Goal: Download file/media

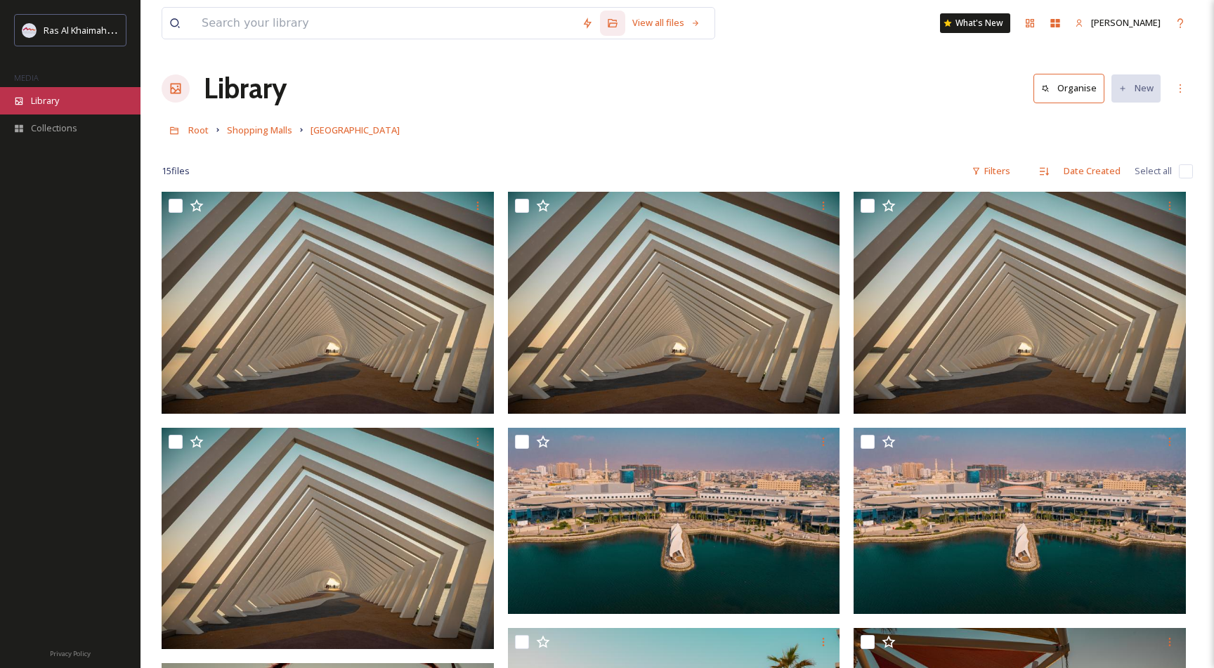
click at [53, 106] on span "Library" at bounding box center [45, 100] width 28 height 13
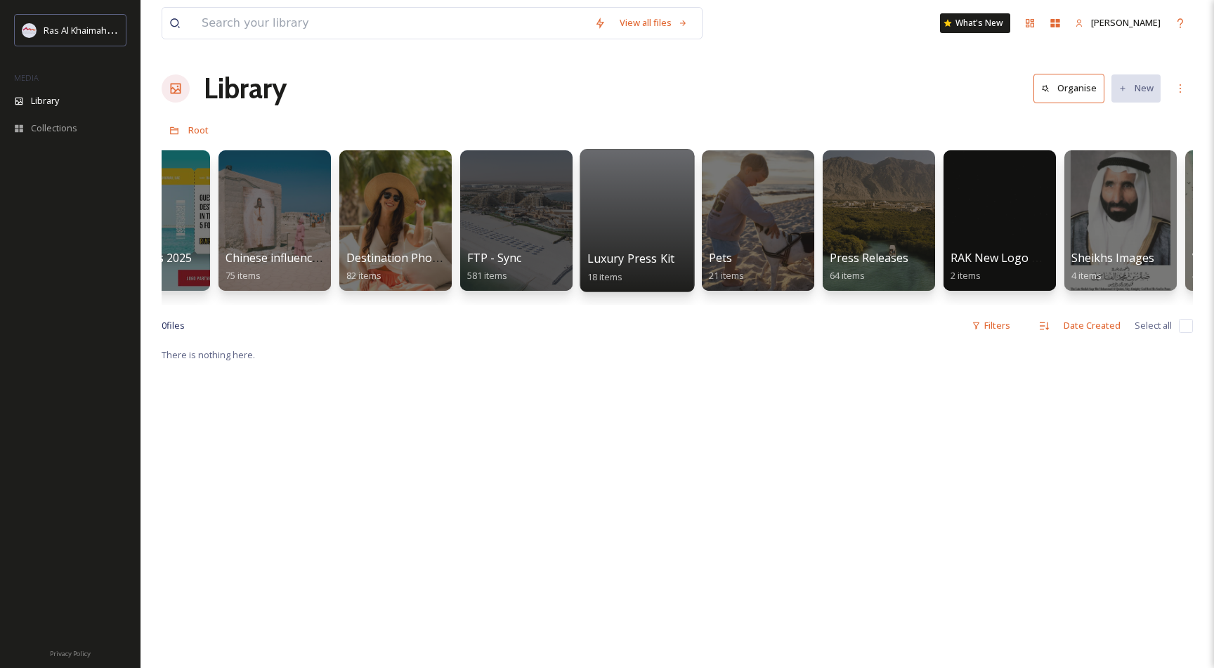
scroll to position [0, 1945]
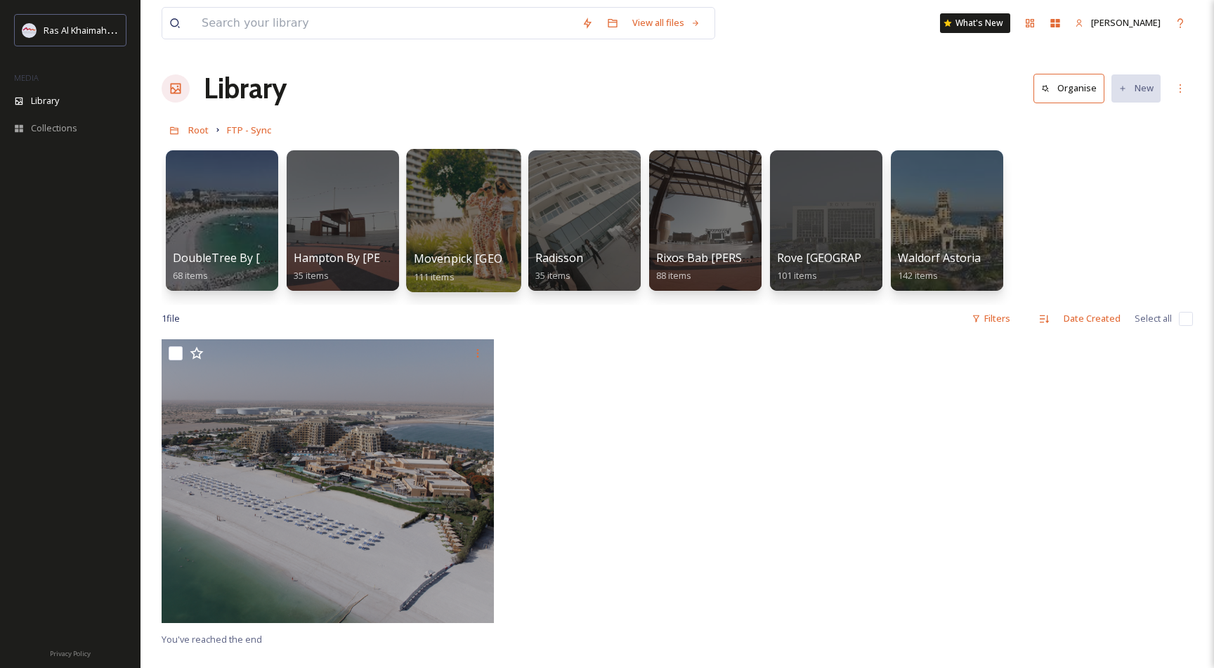
click at [465, 221] on div at bounding box center [463, 220] width 114 height 143
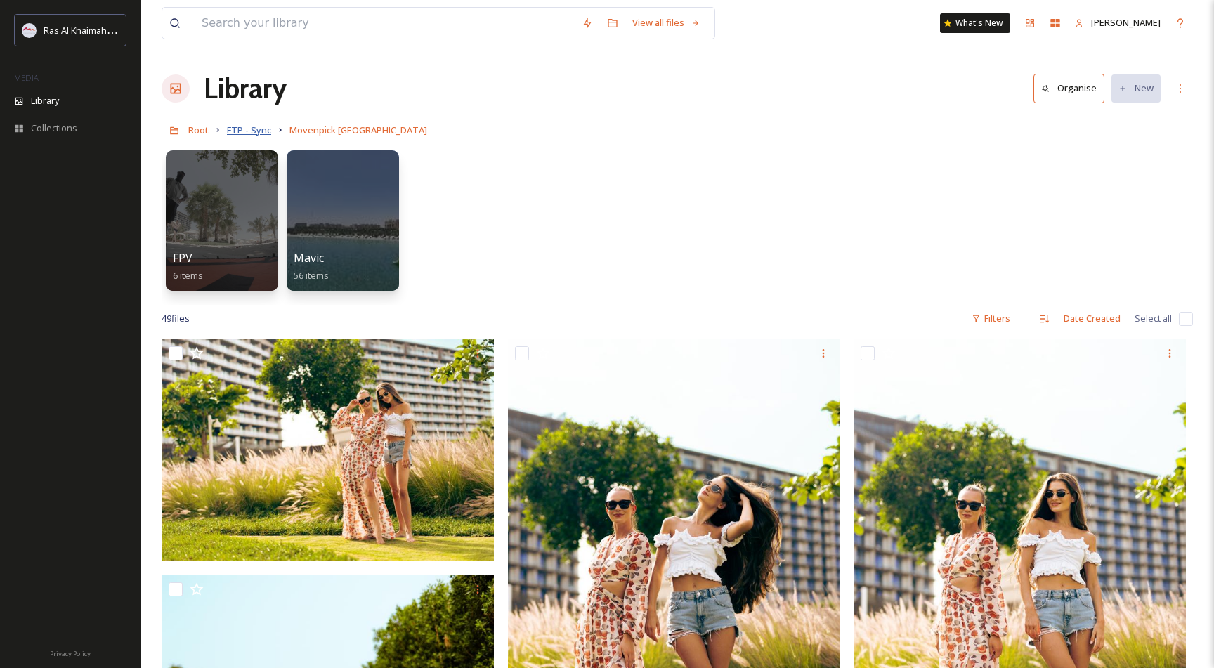
click at [251, 132] on span "FTP - Sync" at bounding box center [249, 130] width 44 height 13
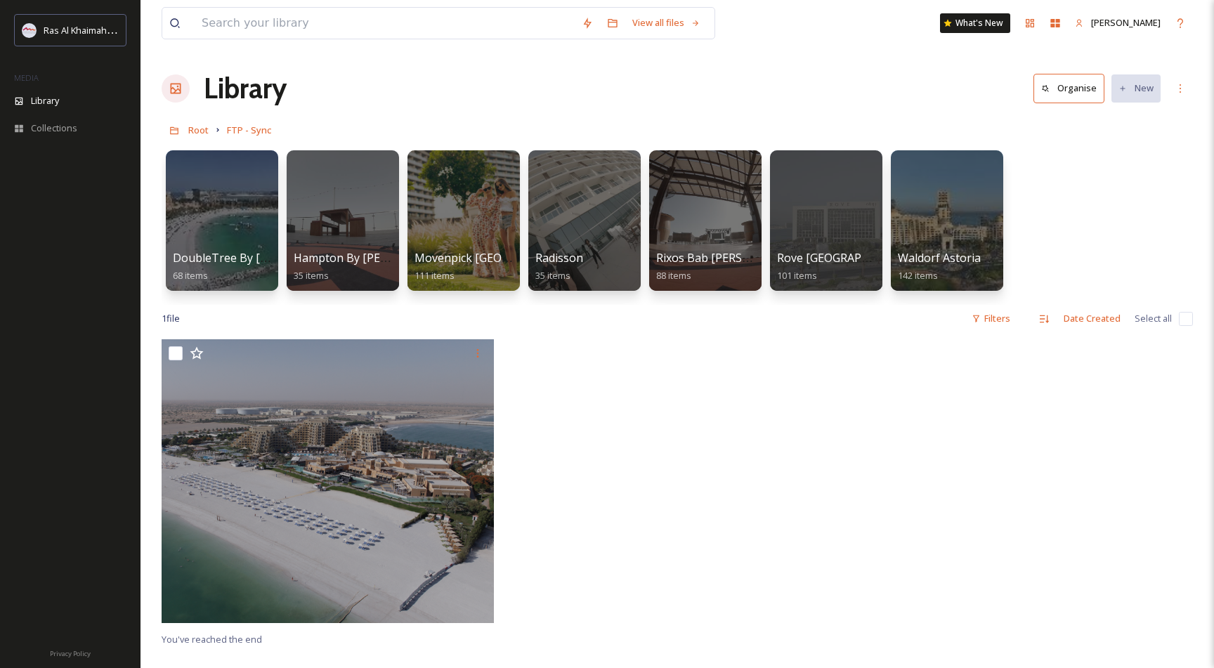
click at [706, 428] on div at bounding box center [677, 484] width 339 height 291
click at [55, 131] on span "Collections" at bounding box center [54, 128] width 46 height 13
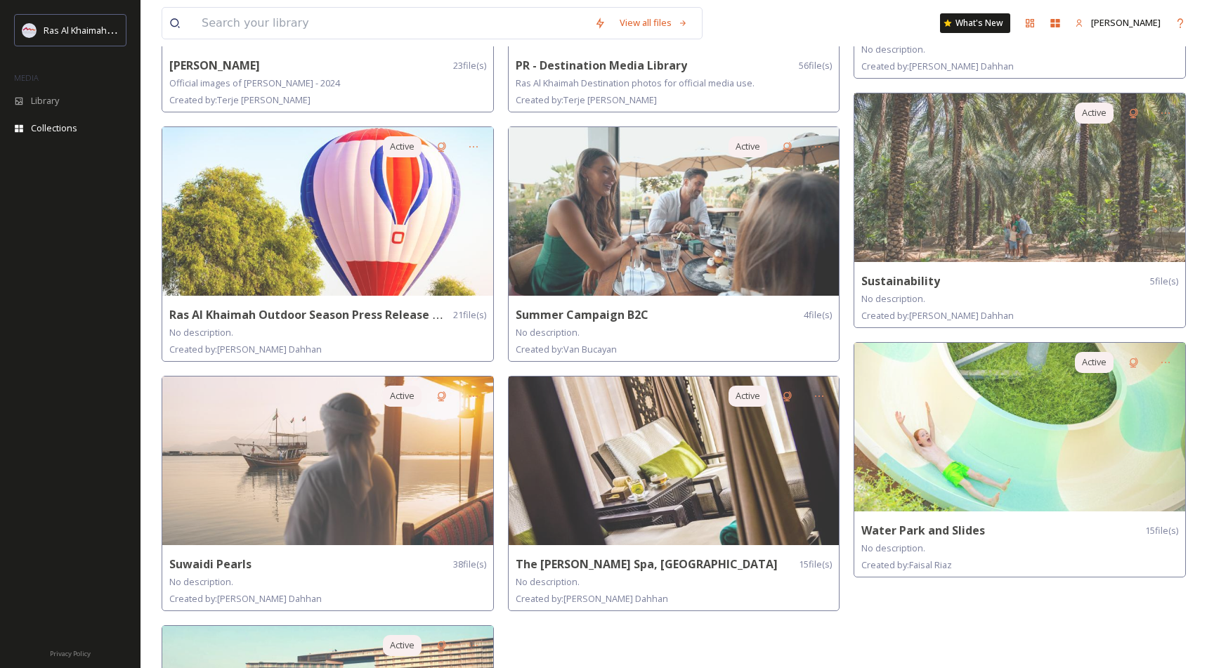
scroll to position [1030, 0]
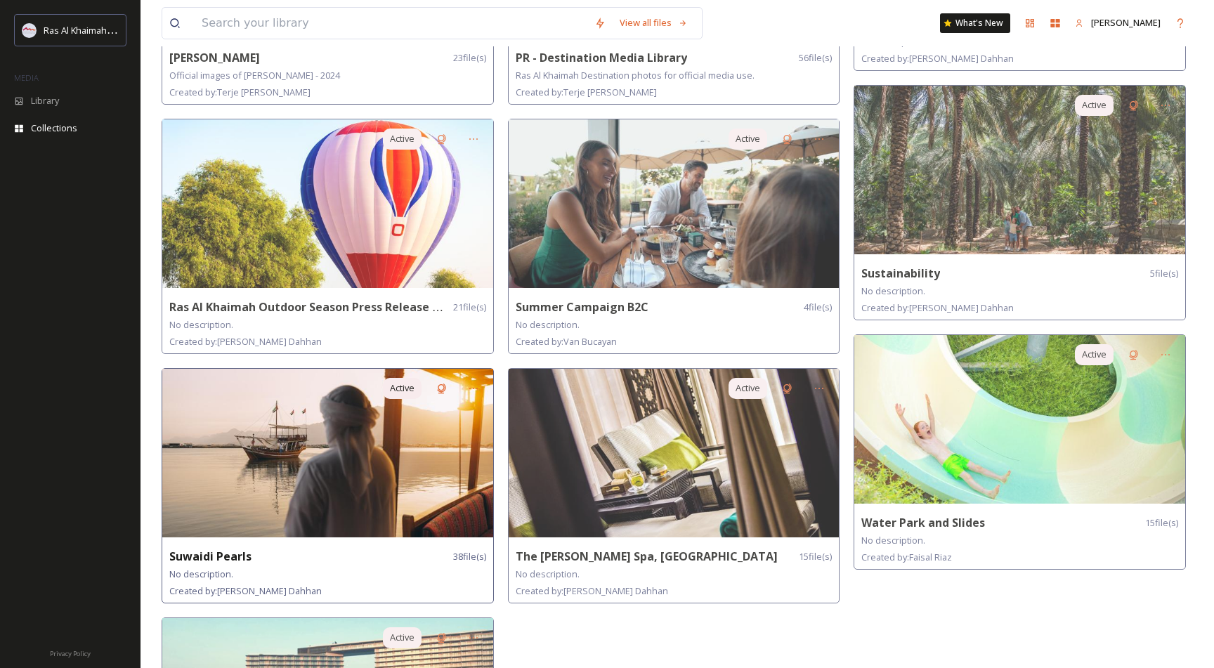
click at [368, 448] on img at bounding box center [327, 453] width 331 height 169
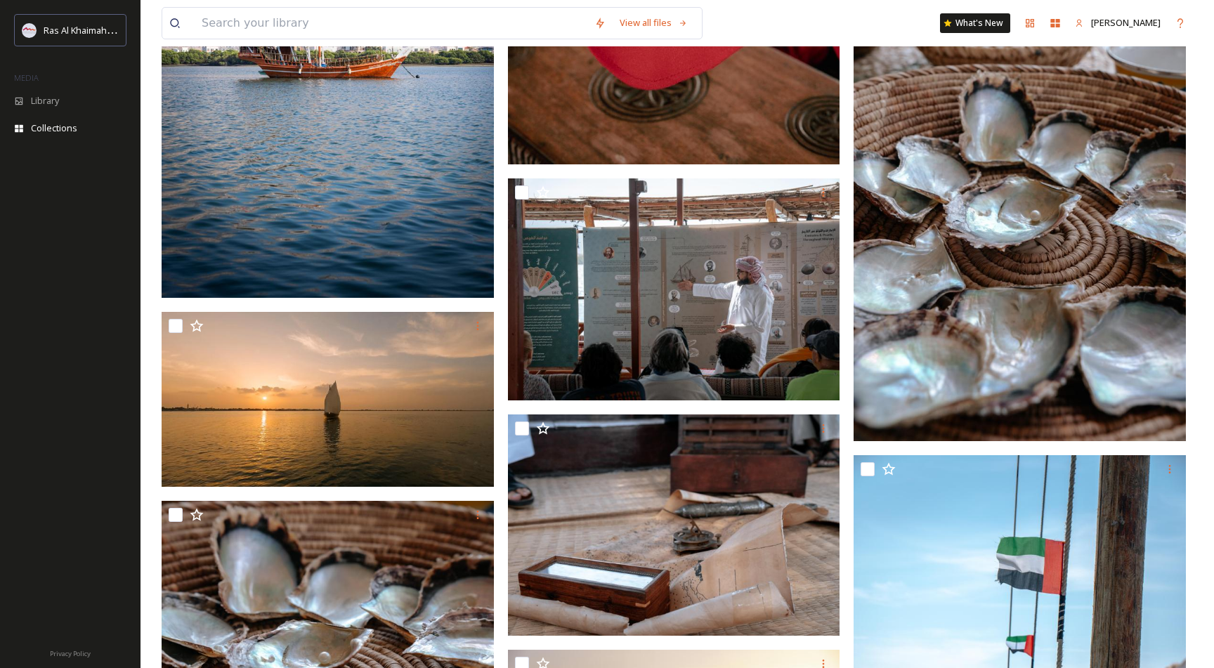
scroll to position [1091, 0]
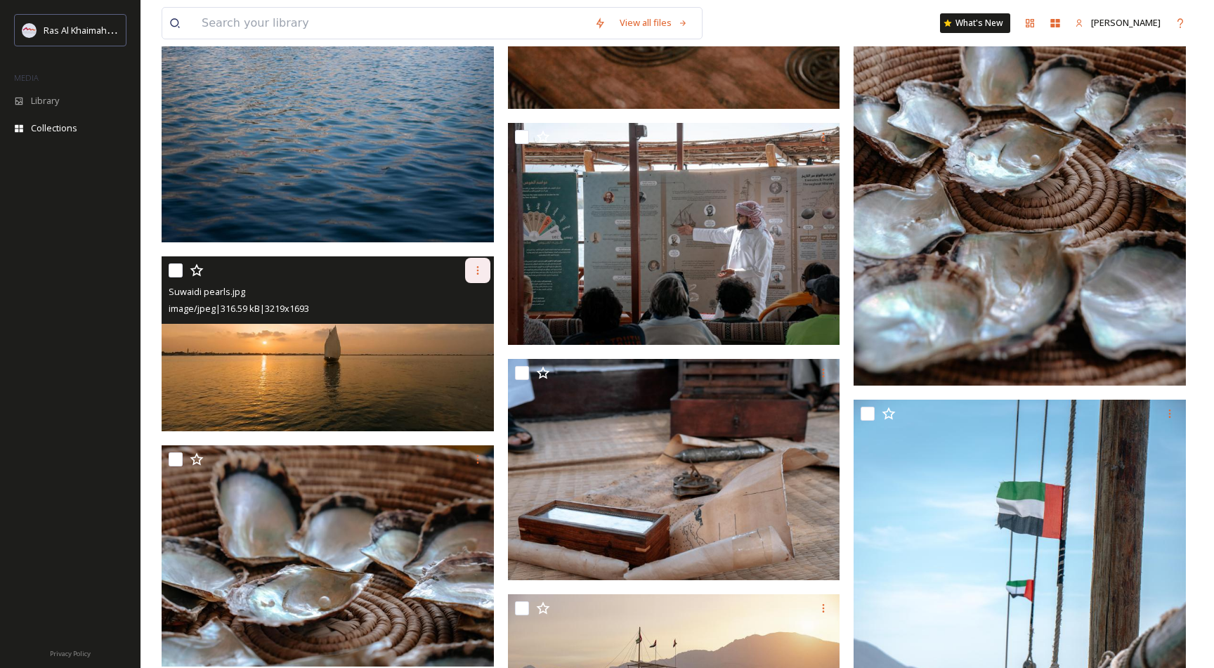
click at [475, 265] on icon at bounding box center [477, 270] width 11 height 11
click at [449, 320] on div "Download" at bounding box center [461, 328] width 57 height 27
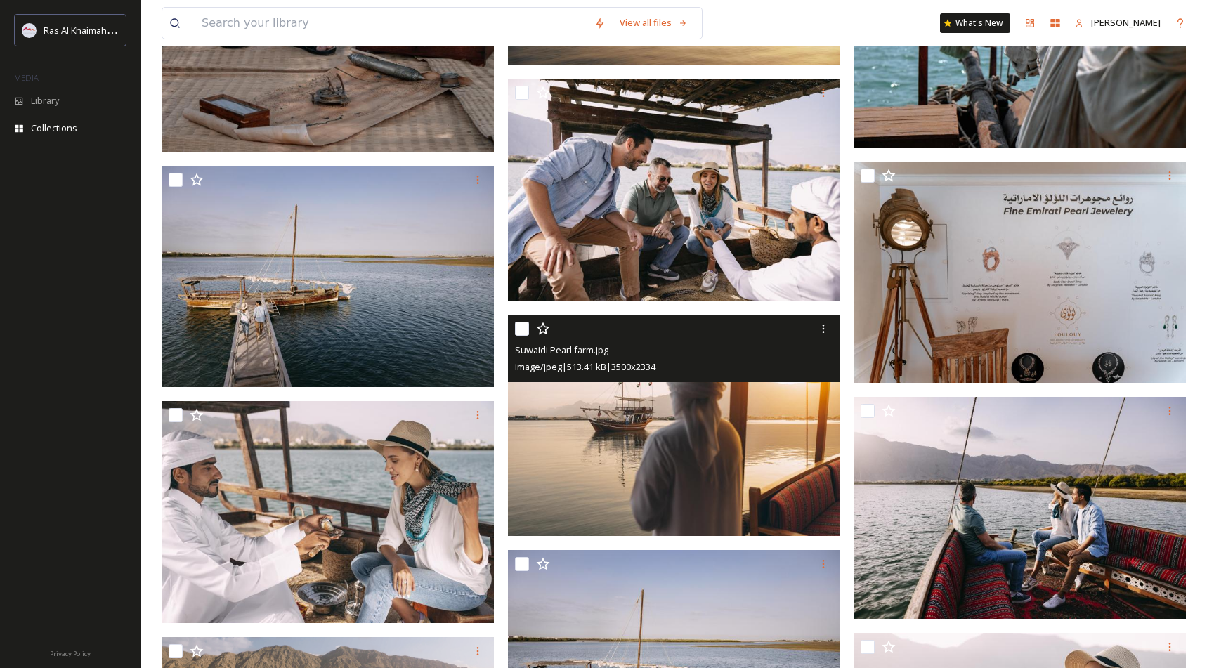
scroll to position [1835, 0]
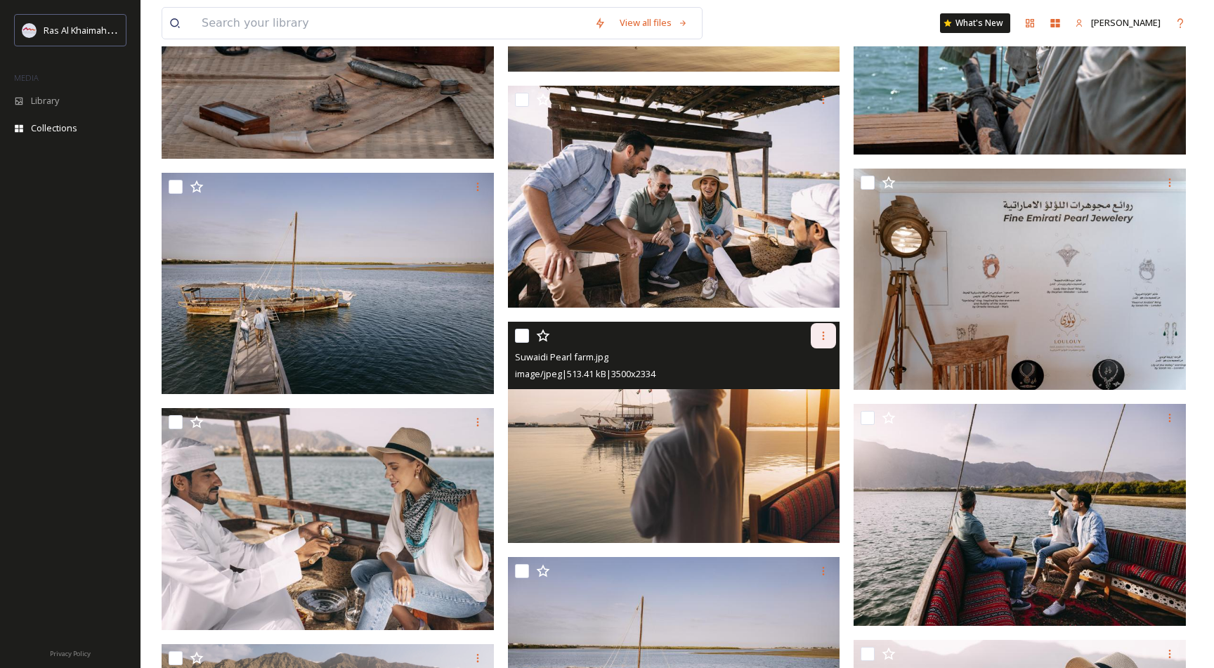
click at [823, 336] on icon at bounding box center [823, 335] width 11 height 11
click at [806, 390] on span "Download" at bounding box center [806, 393] width 43 height 13
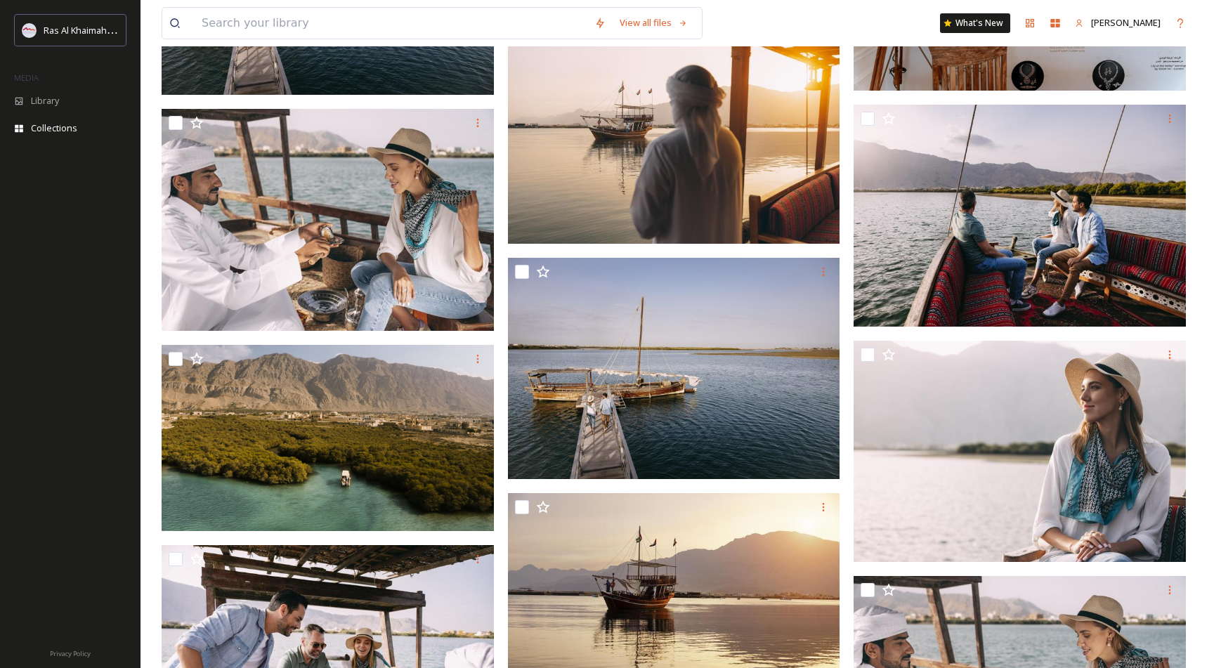
scroll to position [2284, 0]
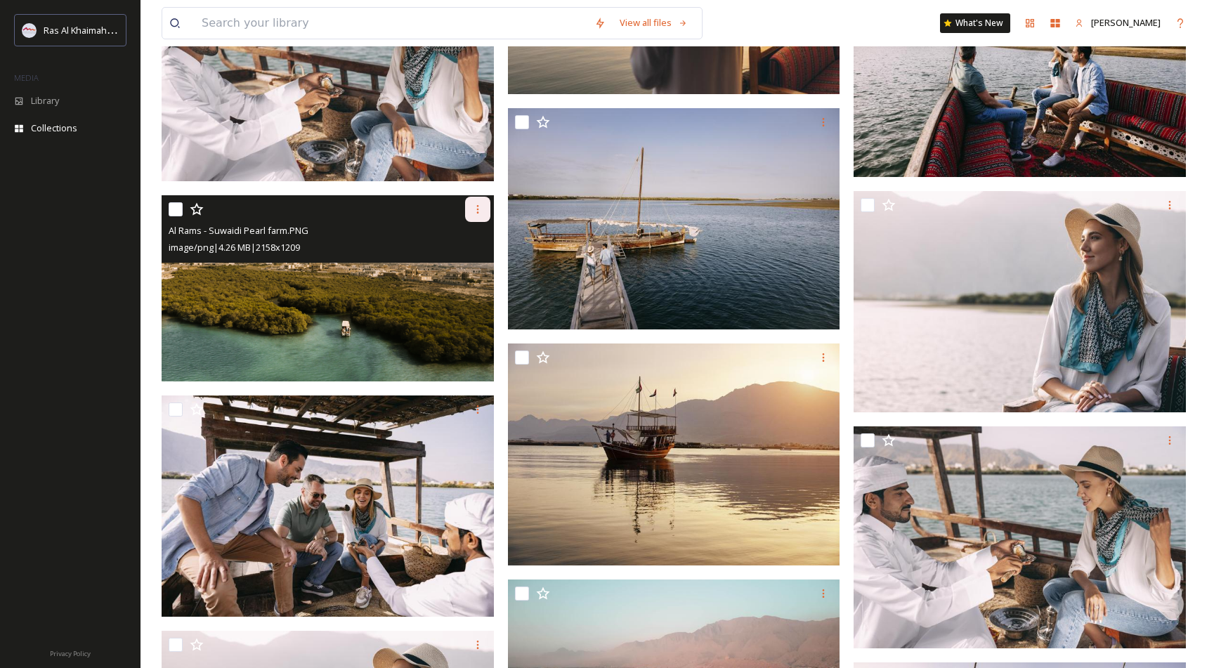
click at [475, 208] on icon at bounding box center [477, 209] width 11 height 11
click at [476, 268] on span "Download" at bounding box center [461, 267] width 43 height 13
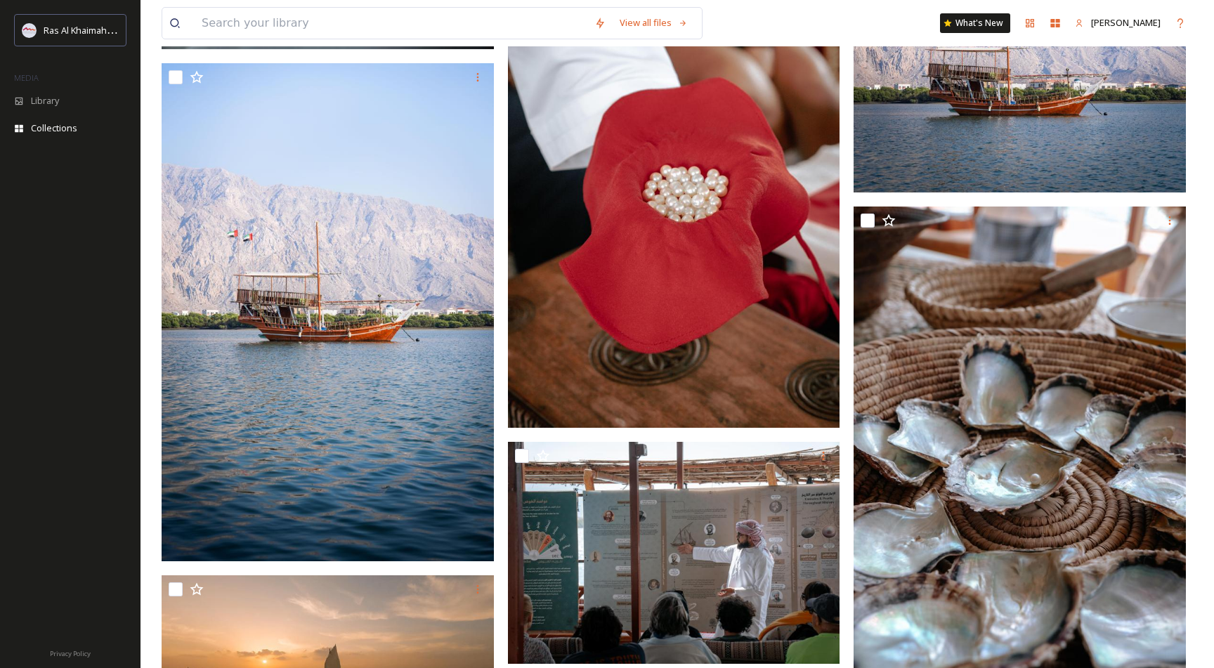
scroll to position [0, 0]
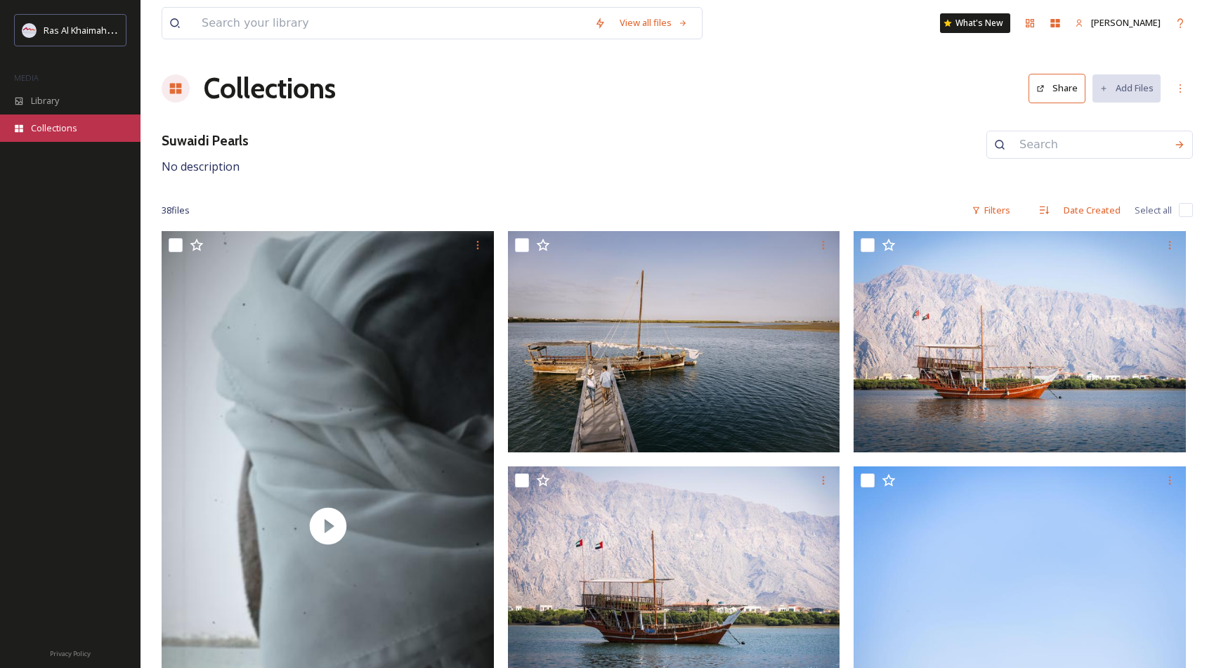
click at [32, 131] on span "Collections" at bounding box center [54, 128] width 46 height 13
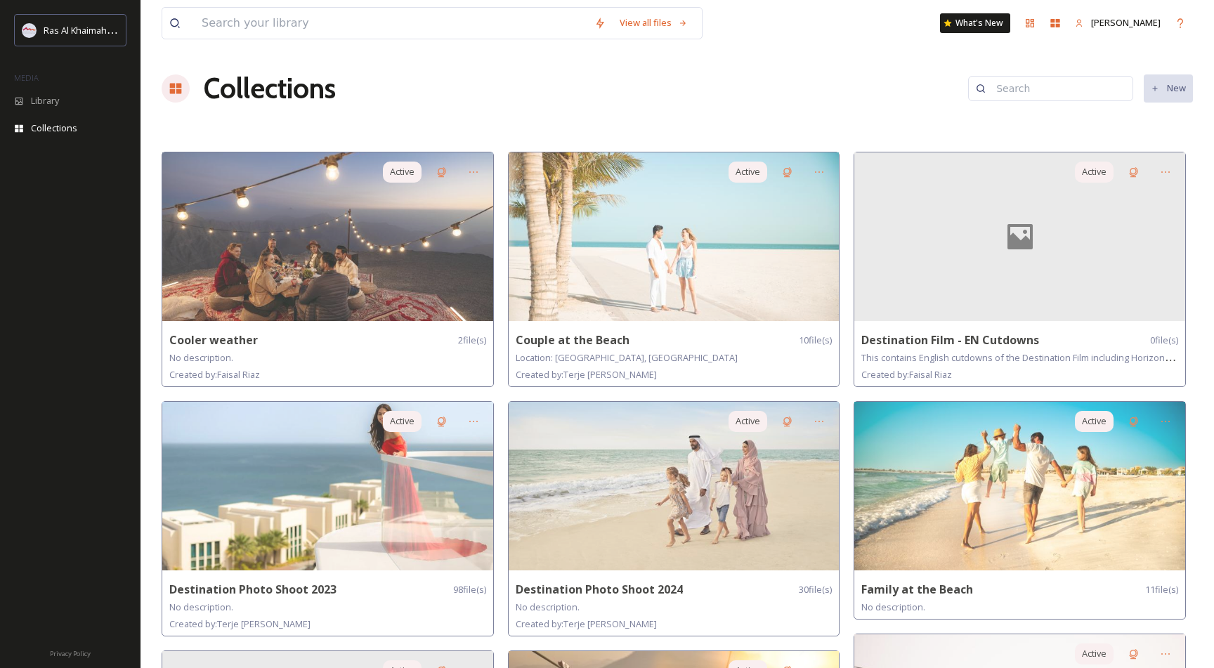
scroll to position [1212, 0]
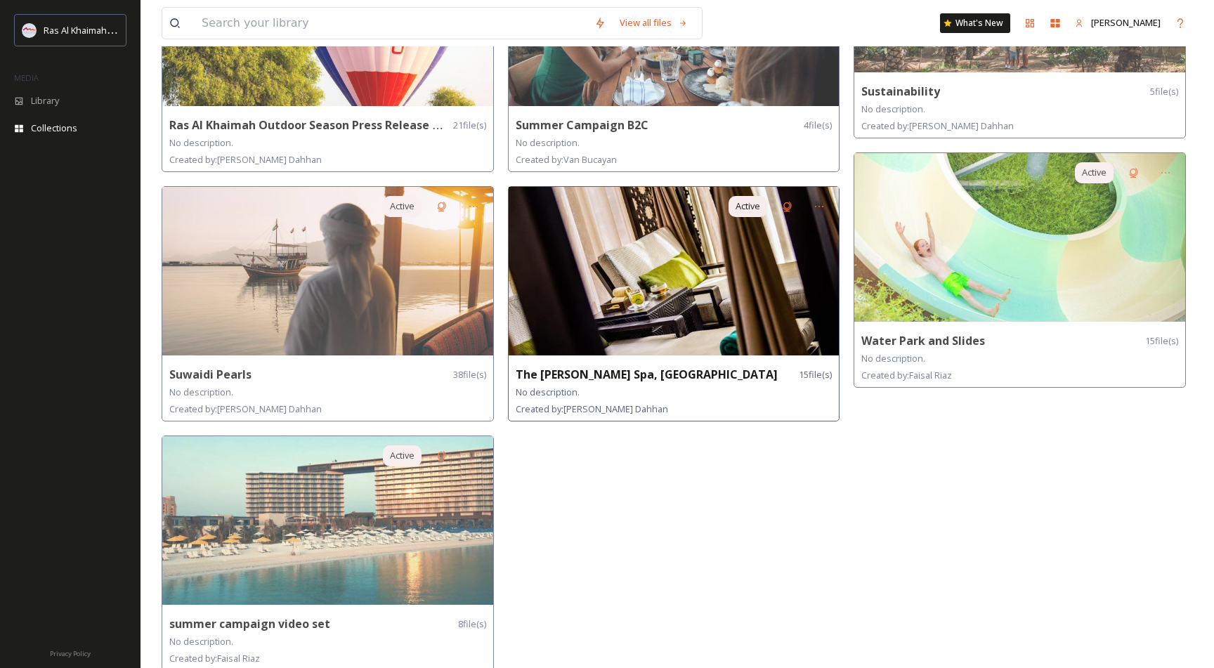
click at [645, 296] on img at bounding box center [673, 271] width 331 height 169
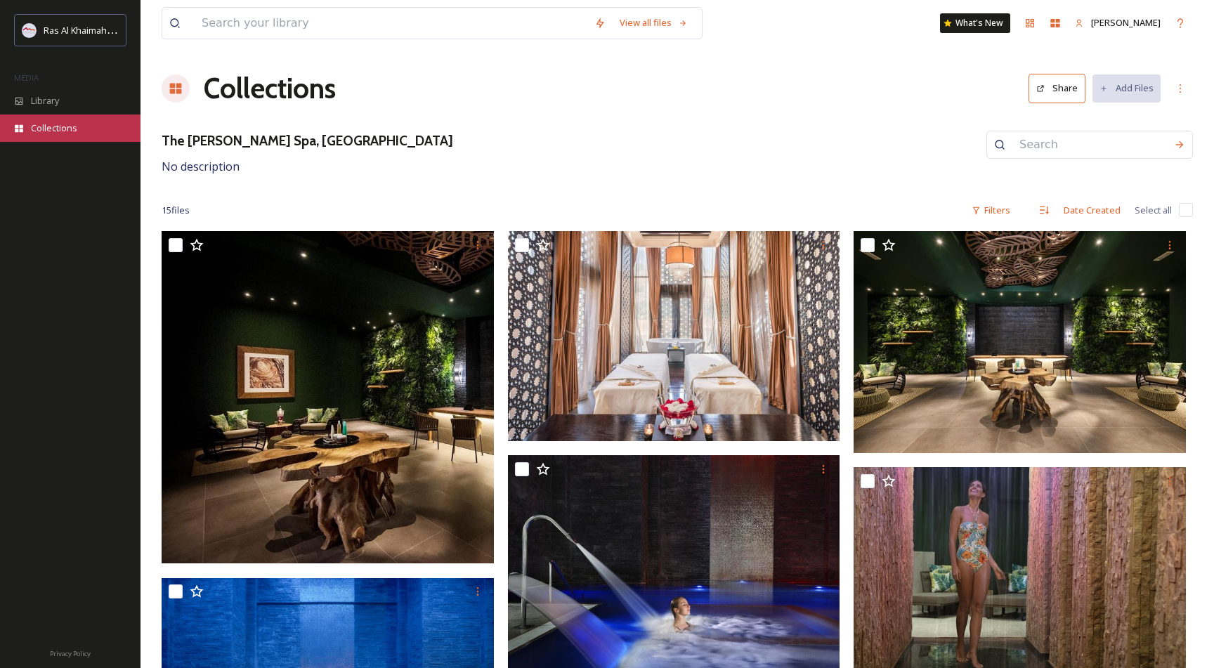
click at [43, 130] on span "Collections" at bounding box center [54, 128] width 46 height 13
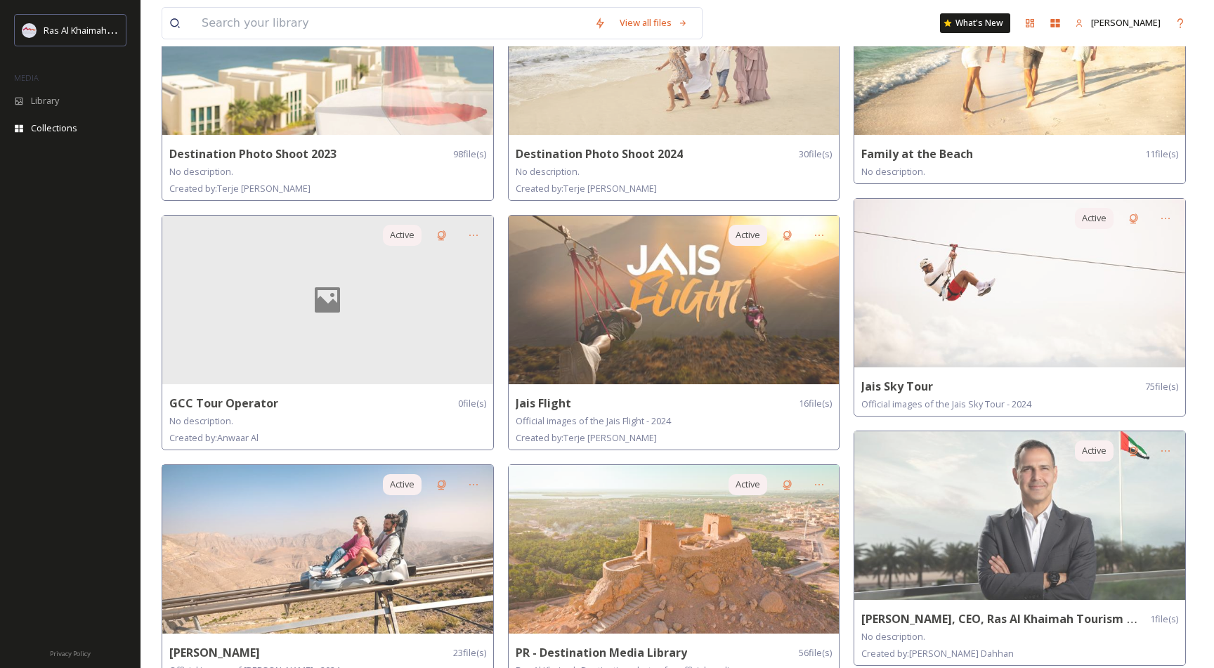
scroll to position [865, 0]
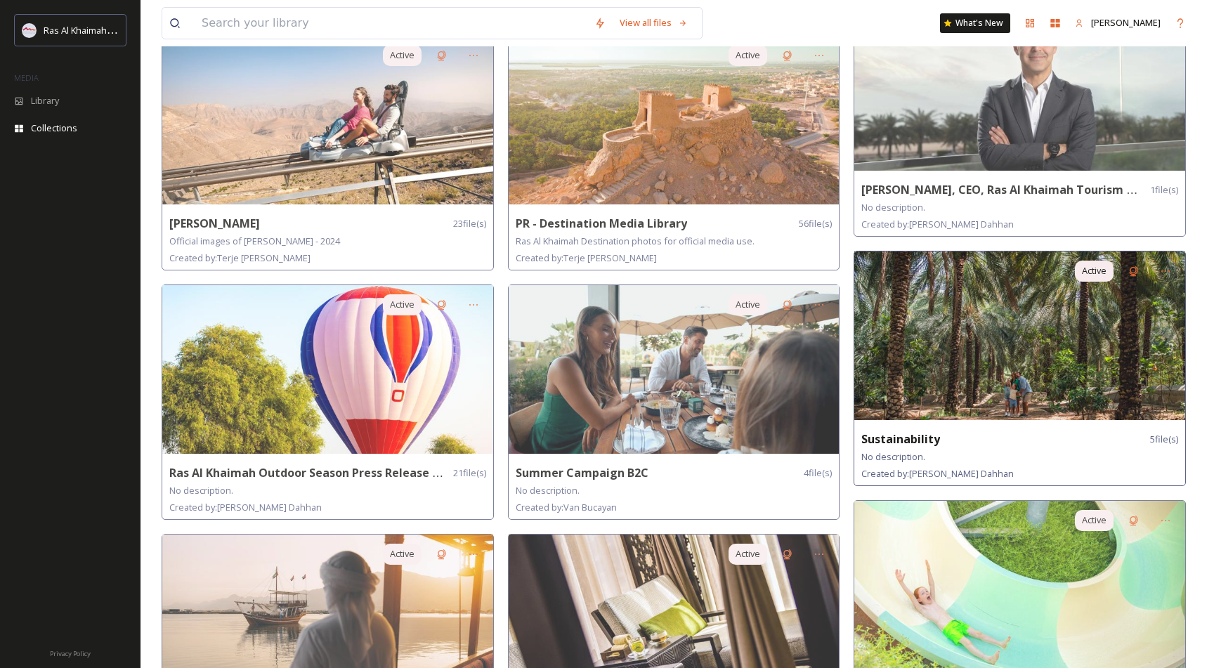
click at [914, 298] on img at bounding box center [1019, 335] width 331 height 169
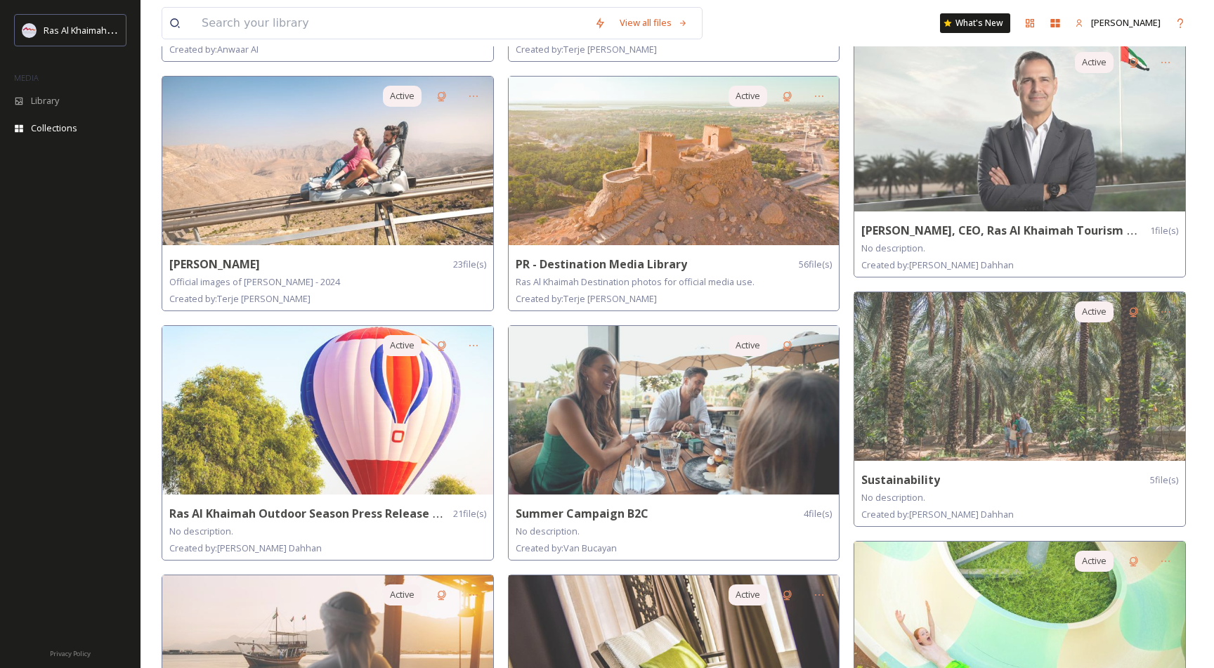
scroll to position [820, 0]
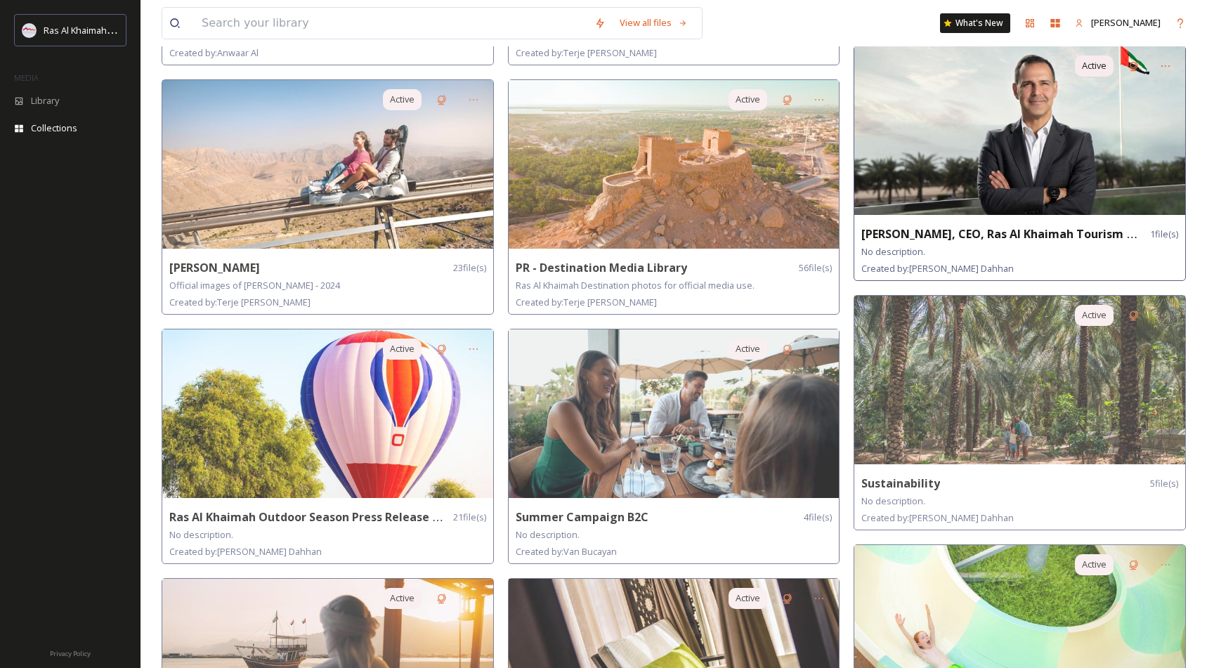
click at [978, 123] on img at bounding box center [1019, 130] width 331 height 169
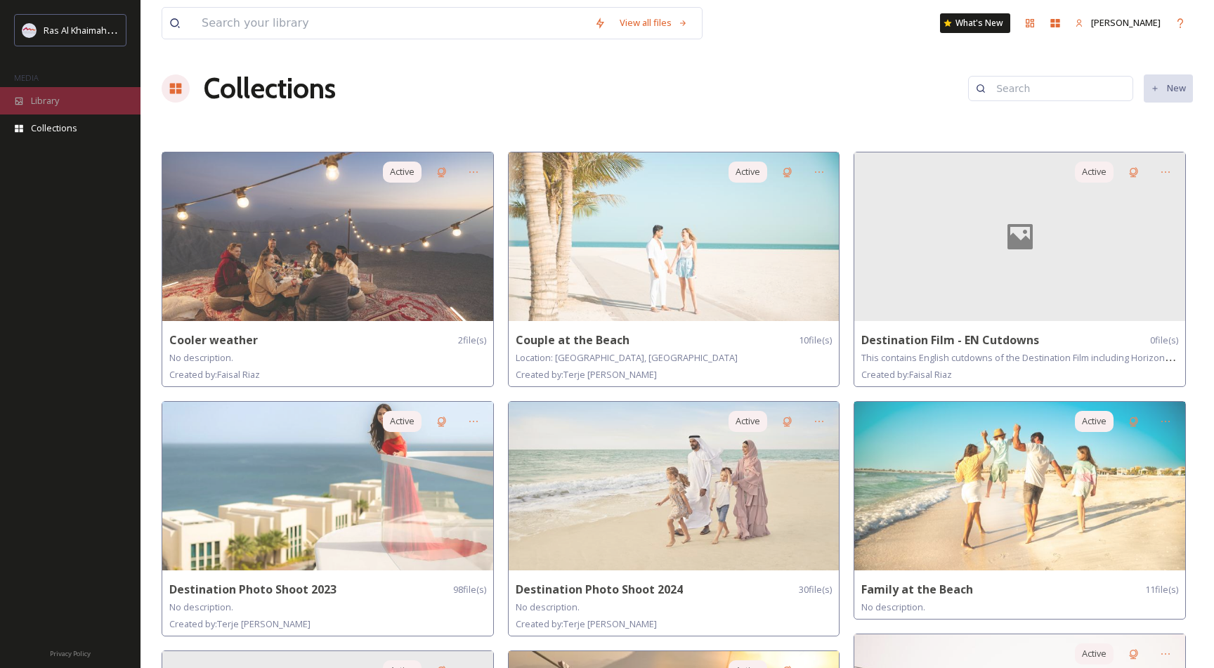
click at [36, 107] on div "Library" at bounding box center [70, 100] width 140 height 27
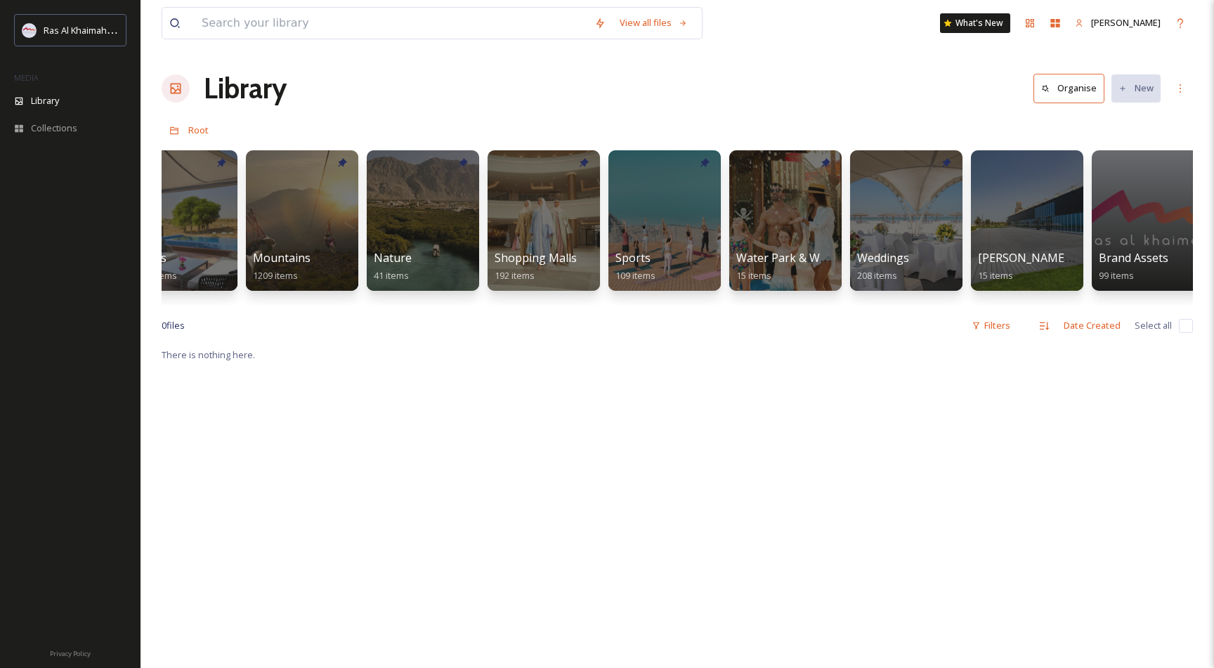
scroll to position [0, 906]
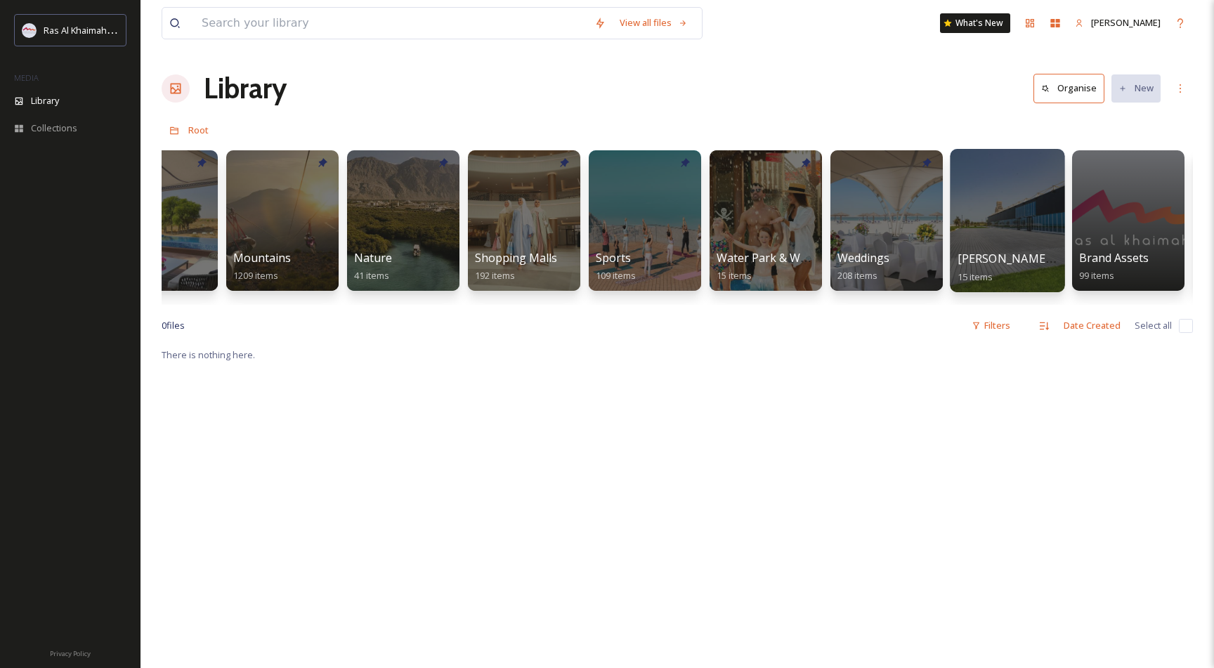
click at [983, 242] on div at bounding box center [1007, 220] width 114 height 143
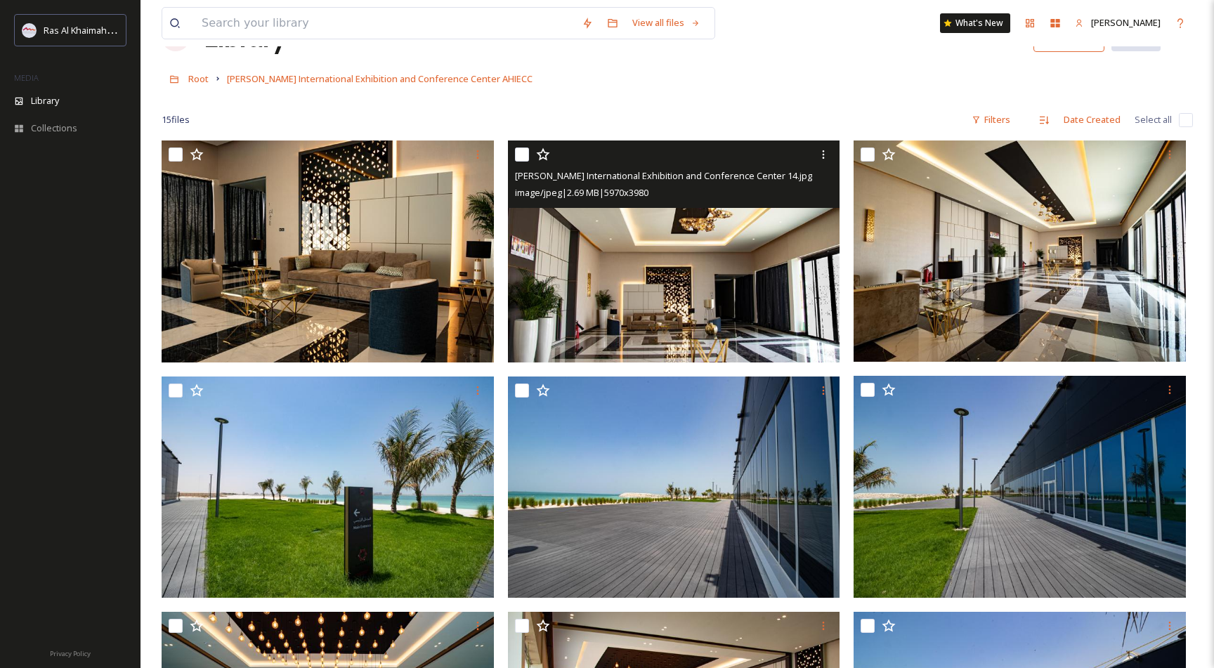
scroll to position [52, 0]
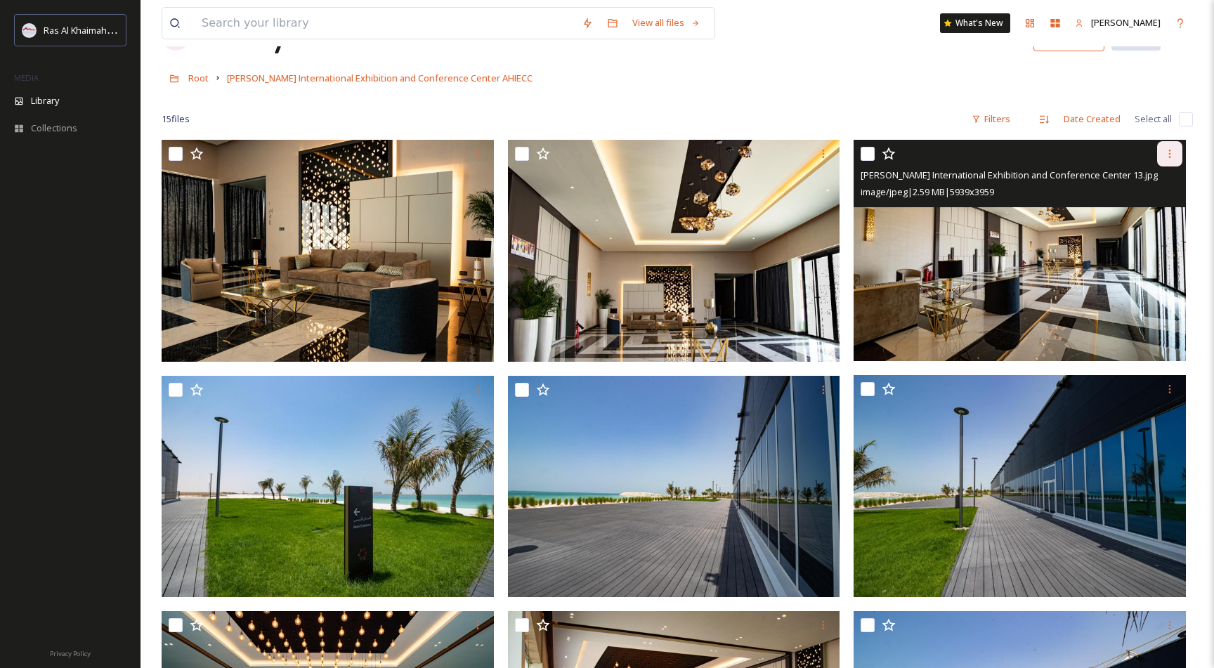
click at [1172, 159] on icon at bounding box center [1169, 153] width 11 height 11
click at [1152, 216] on span "Download" at bounding box center [1152, 211] width 43 height 13
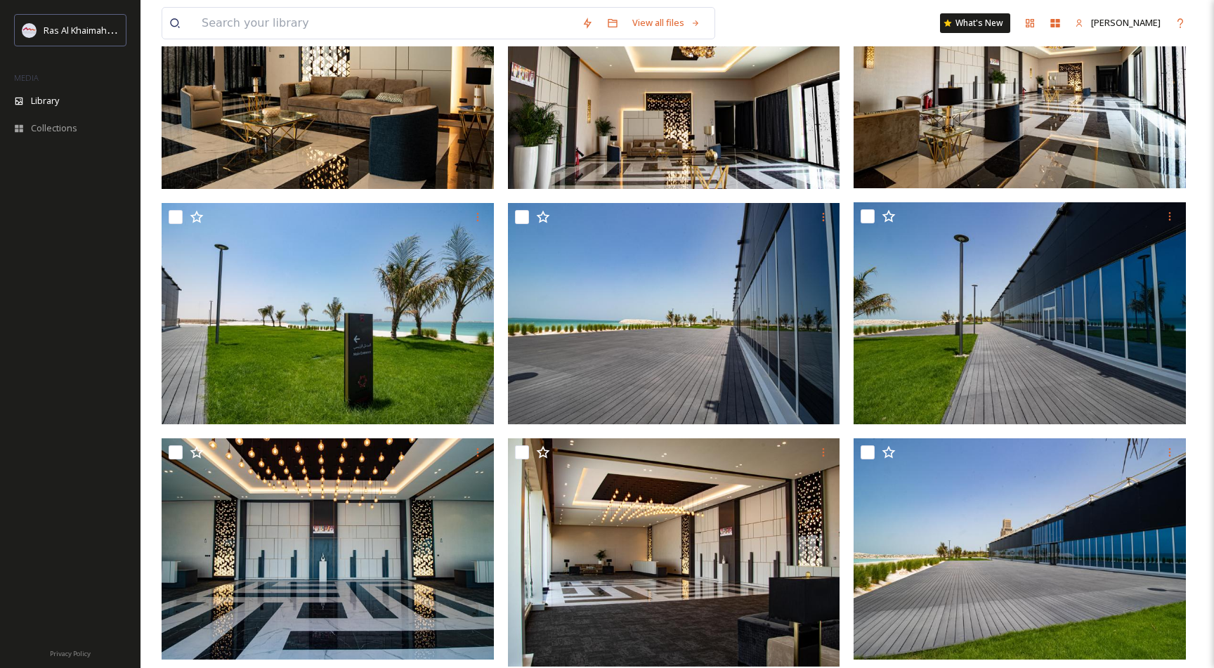
scroll to position [0, 0]
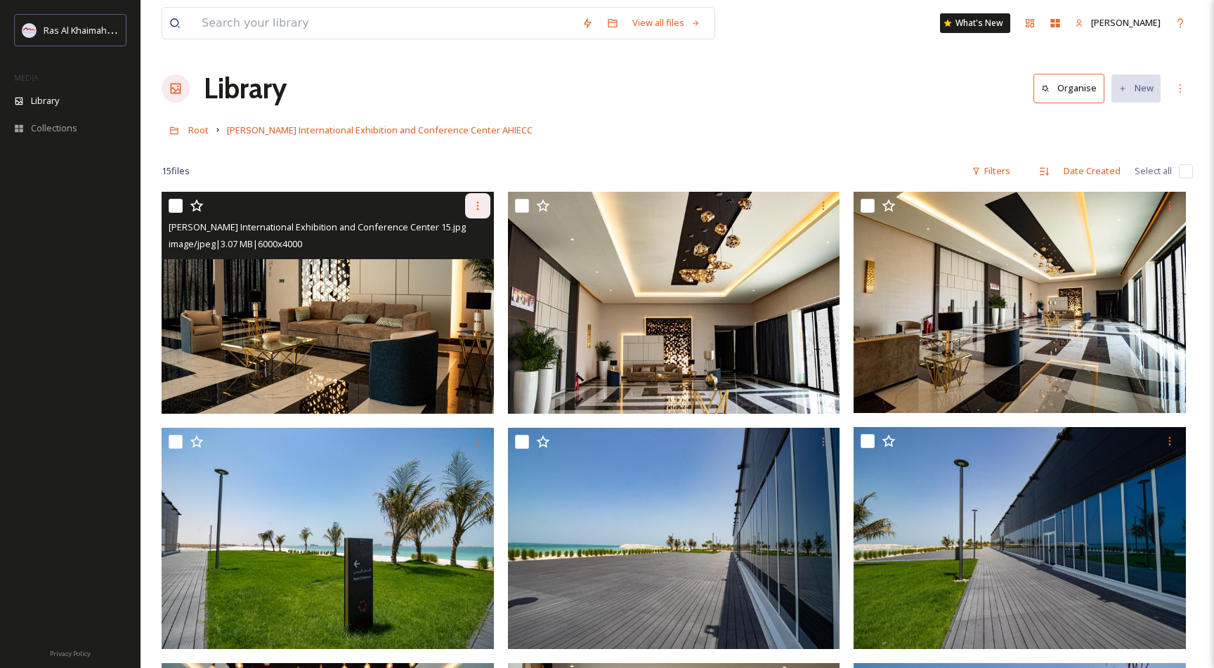
click at [482, 209] on icon at bounding box center [477, 205] width 11 height 11
click at [473, 271] on div "Download" at bounding box center [461, 263] width 57 height 27
